Goal: Transaction & Acquisition: Obtain resource

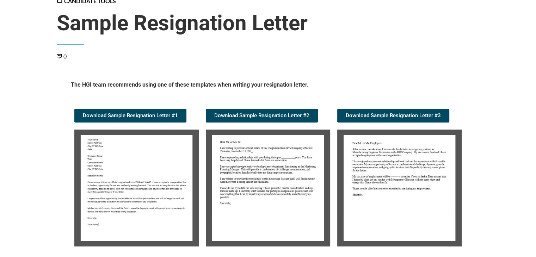
scroll to position [71, 0]
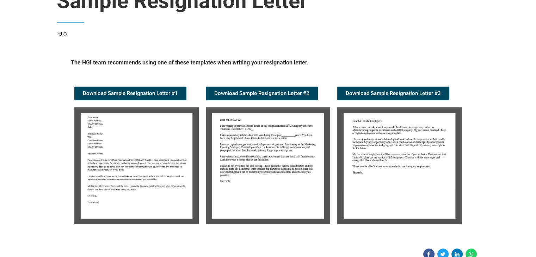
click at [139, 168] on img at bounding box center [136, 166] width 125 height 117
click at [137, 176] on img at bounding box center [136, 166] width 125 height 117
click at [138, 176] on img at bounding box center [136, 166] width 125 height 117
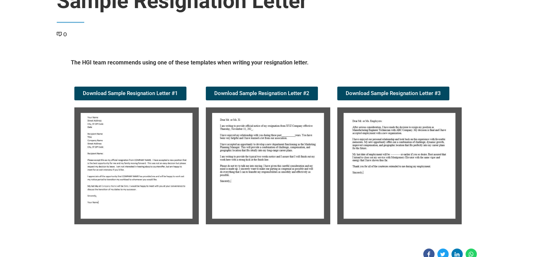
click at [138, 176] on img at bounding box center [136, 166] width 125 height 117
click at [122, 93] on span "Download Sample Resignation Letter #1" at bounding box center [130, 93] width 95 height 5
